Goal: Transaction & Acquisition: Book appointment/travel/reservation

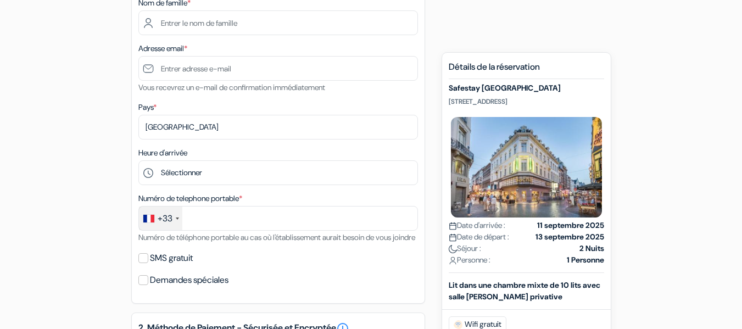
scroll to position [2274, 0]
click at [472, 19] on div "add_box Safestay [GEOGRAPHIC_DATA] [STREET_ADDRESS] Détails de l'établissement" at bounding box center [371, 295] width 626 height 843
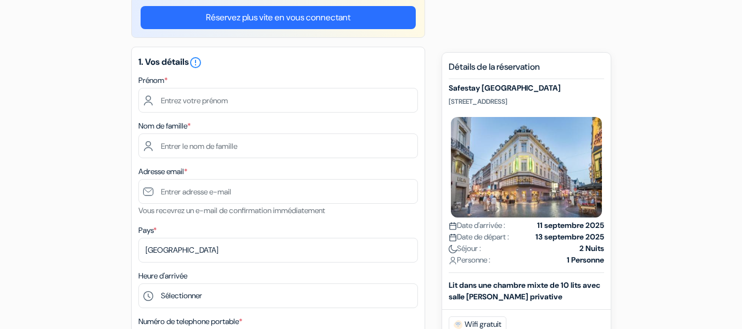
scroll to position [78, 0]
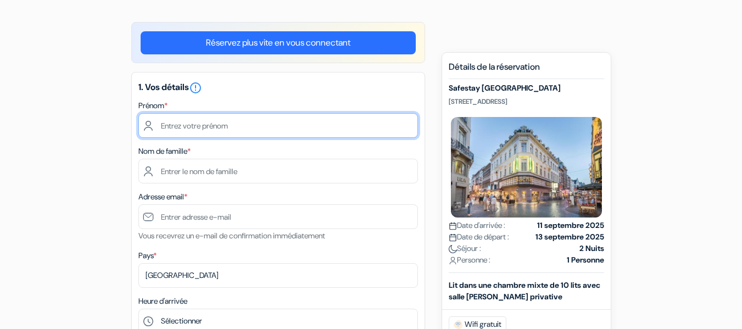
click at [253, 120] on input "text" at bounding box center [278, 125] width 280 height 25
type input "Charlotte"
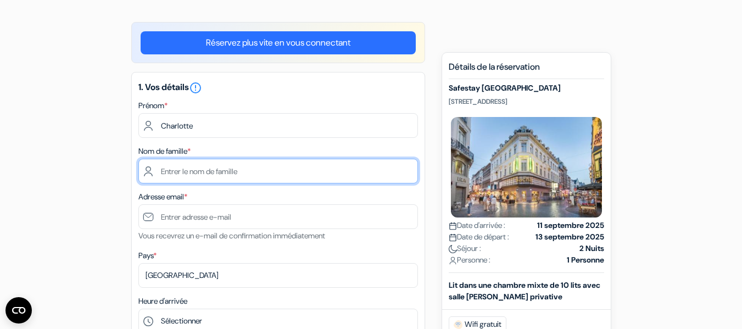
type input "BAY"
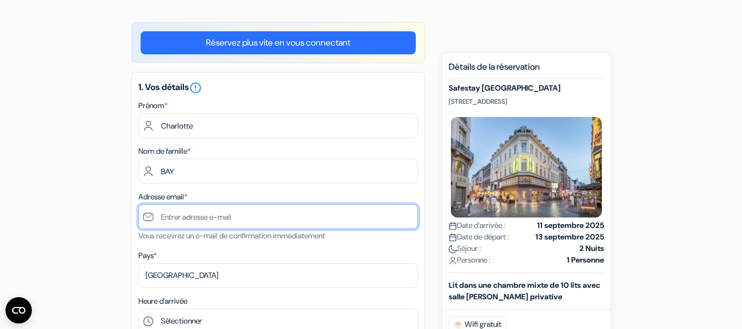
type input "[EMAIL_ADDRESS][DOMAIN_NAME]"
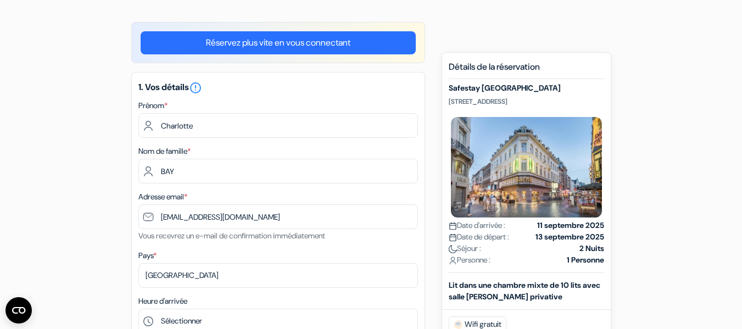
type input "[PHONE_NUMBER]"
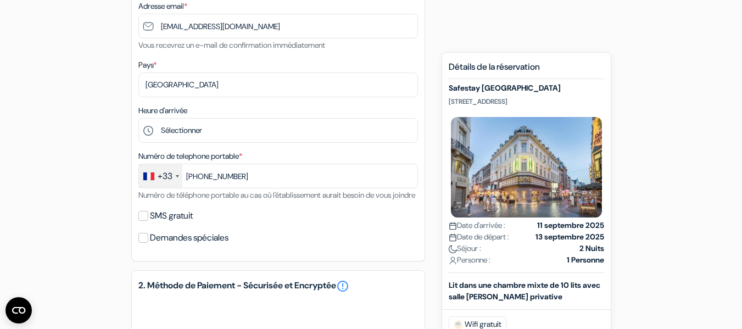
scroll to position [269, 0]
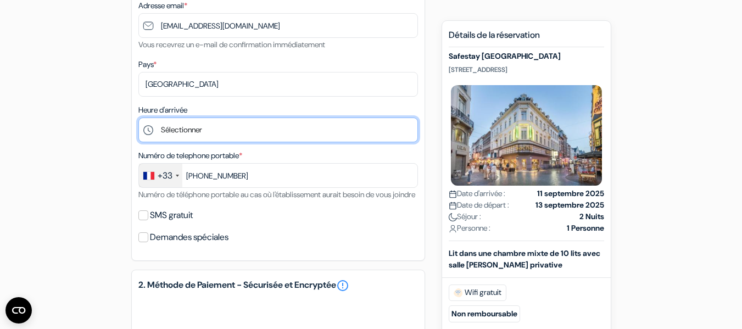
click at [212, 136] on select "Sélectionner 1:00 2:00 3:00 4:00 5:00 6:00 7:00 8:00 9:00 10:00 11:00 12:00 13:…" at bounding box center [278, 130] width 280 height 25
select select "15"
click at [138, 118] on select "Sélectionner 1:00 2:00 3:00 4:00 5:00 6:00 7:00 8:00 9:00 10:00 11:00 12:00 13:…" at bounding box center [278, 130] width 280 height 25
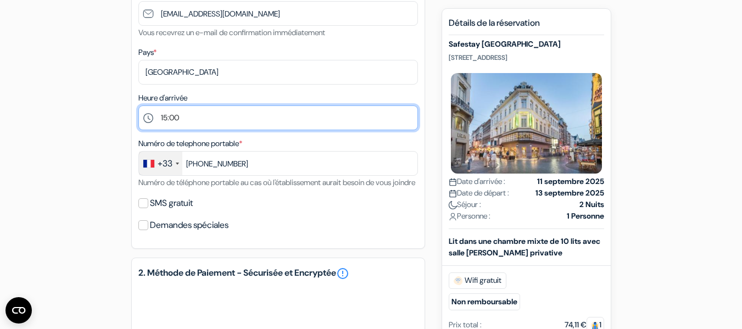
scroll to position [282, 0]
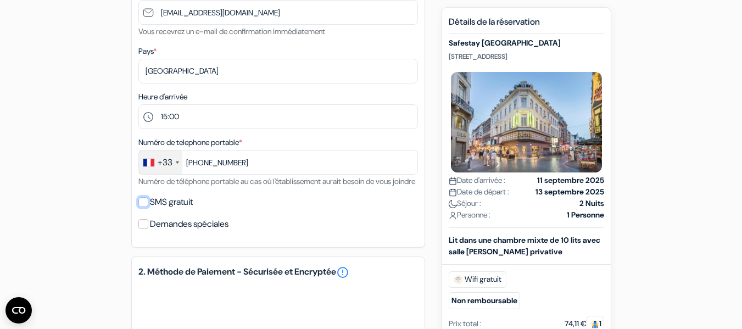
click at [146, 207] on input "SMS gratuit" at bounding box center [143, 202] width 10 height 10
checkbox input "true"
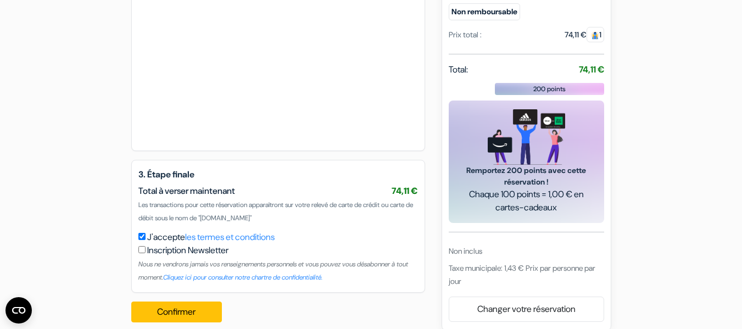
scroll to position [629, 0]
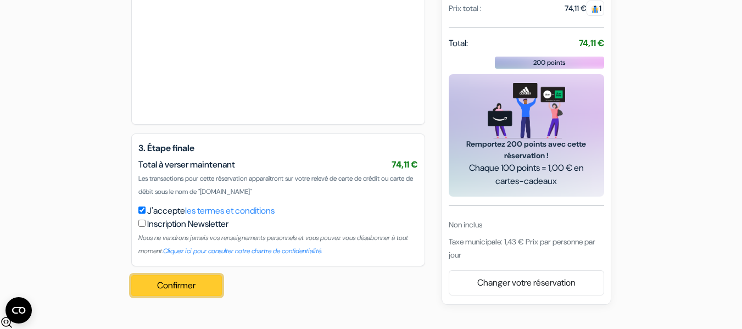
click at [152, 296] on button "Confirmer Loading..." at bounding box center [176, 285] width 91 height 21
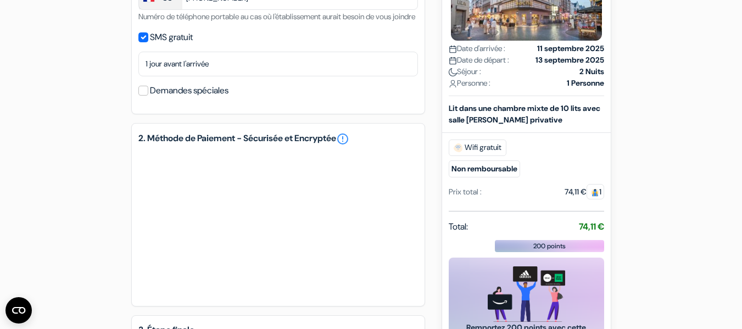
scroll to position [447, 0]
